Goal: Task Accomplishment & Management: Complete application form

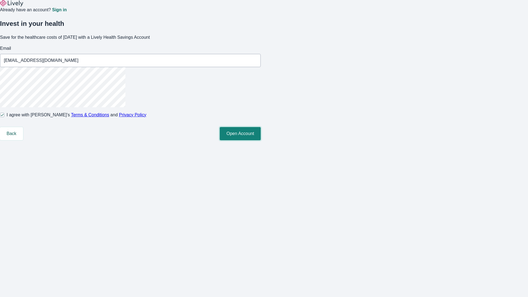
click at [261, 140] on button "Open Account" at bounding box center [240, 133] width 41 height 13
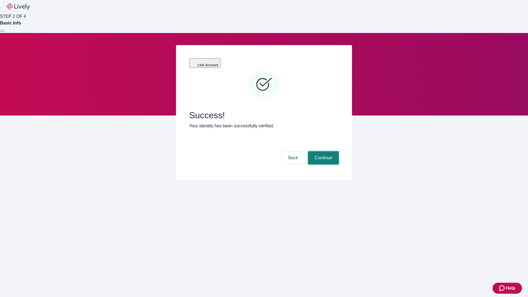
click at [323, 151] on button "Continue" at bounding box center [323, 157] width 31 height 13
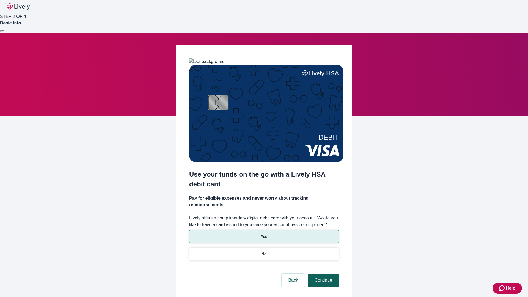
click at [264, 234] on p "Yes" at bounding box center [264, 237] width 7 height 6
click at [323, 274] on button "Continue" at bounding box center [323, 280] width 31 height 13
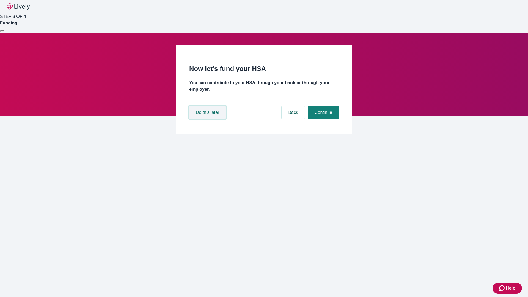
click at [208, 119] on button "Do this later" at bounding box center [207, 112] width 37 height 13
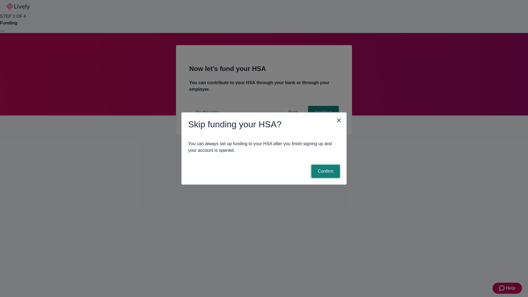
click at [325, 171] on button "Confirm" at bounding box center [325, 171] width 29 height 13
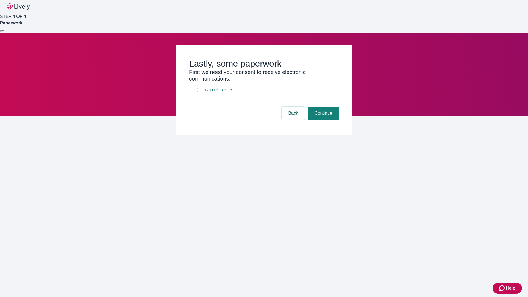
click at [196, 92] on input "E-Sign Disclosure" at bounding box center [196, 90] width 4 height 4
checkbox input "true"
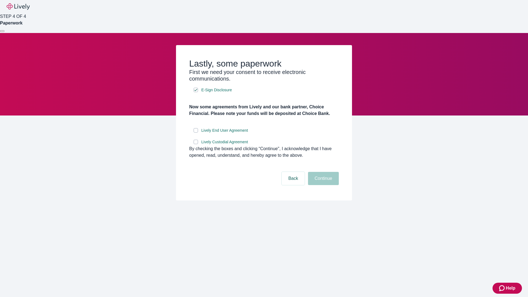
click at [196, 133] on input "Lively End User Agreement" at bounding box center [196, 130] width 4 height 4
checkbox input "true"
click at [196, 144] on input "Lively Custodial Agreement" at bounding box center [196, 142] width 4 height 4
checkbox input "true"
click at [323, 185] on button "Continue" at bounding box center [323, 178] width 31 height 13
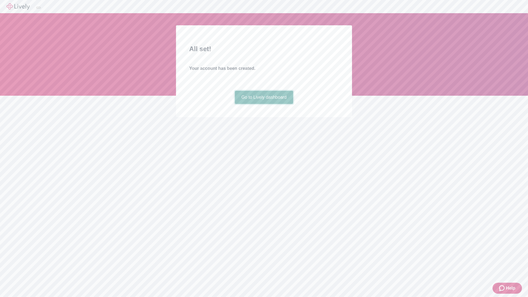
click at [264, 104] on link "Go to Lively dashboard" at bounding box center [264, 97] width 59 height 13
